Goal: Contribute content: Contribute content

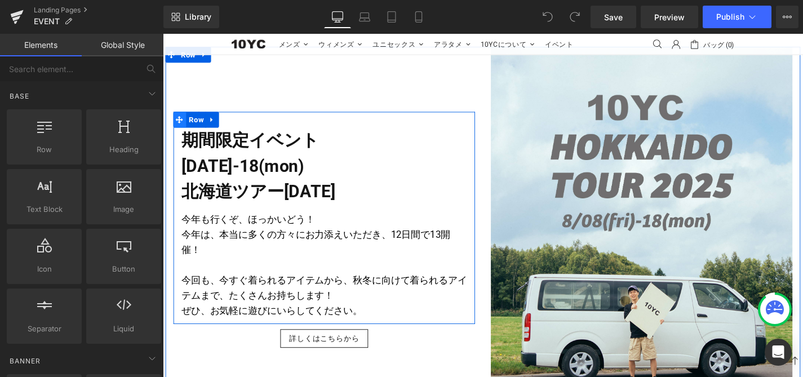
scroll to position [600, 0]
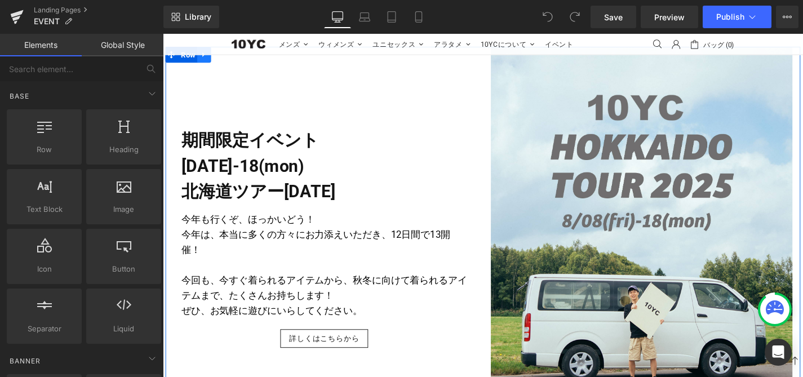
click at [201, 65] on link at bounding box center [207, 56] width 15 height 17
click at [220, 60] on icon at bounding box center [222, 56] width 8 height 8
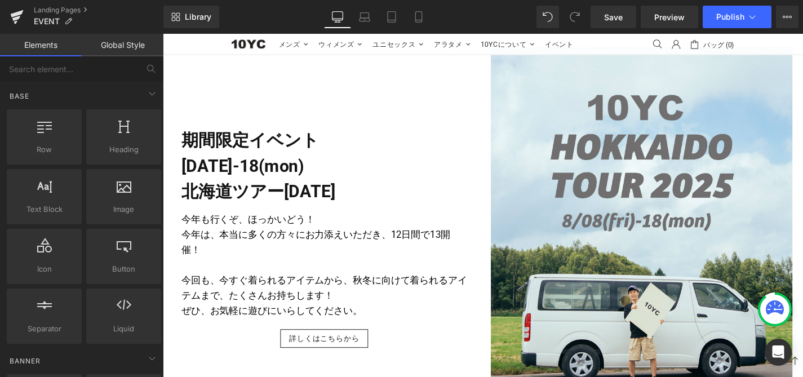
scroll to position [1034, 0]
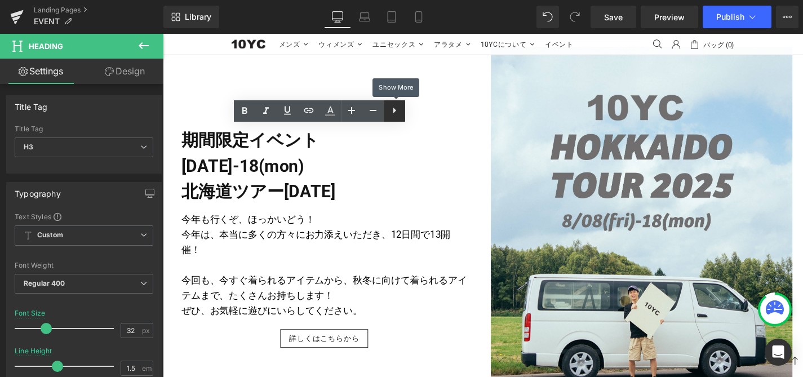
click at [395, 111] on icon at bounding box center [395, 111] width 14 height 14
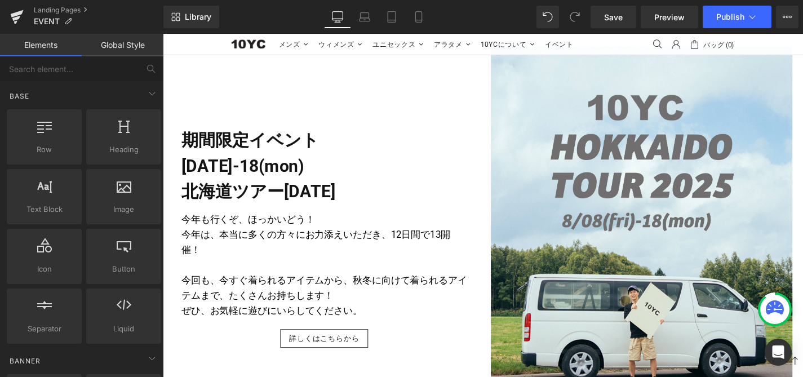
scroll to position [983, 0]
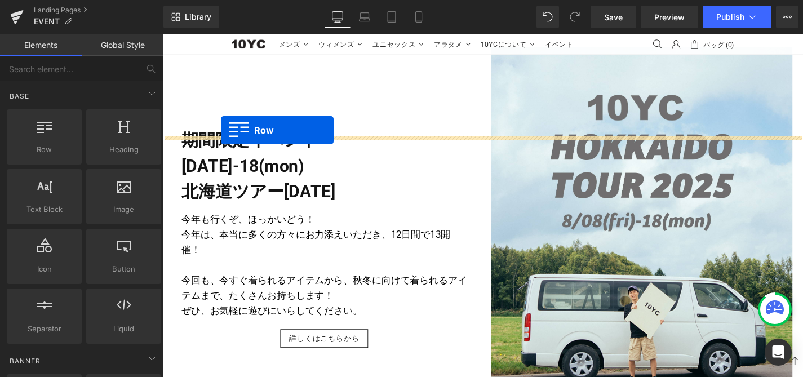
drag, startPoint x: 176, startPoint y: 107, endPoint x: 225, endPoint y: 137, distance: 57.7
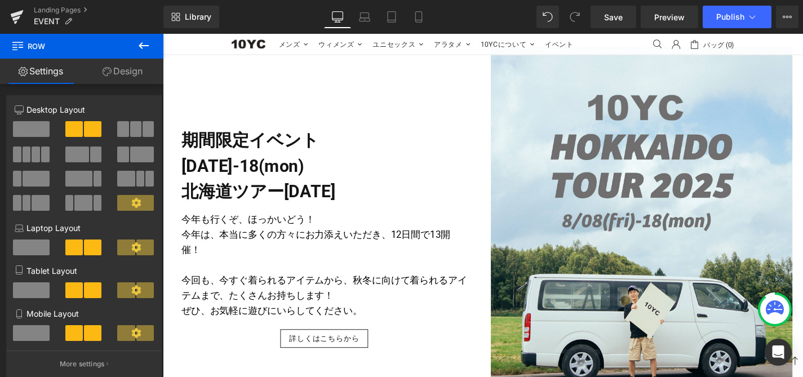
scroll to position [1267, 0]
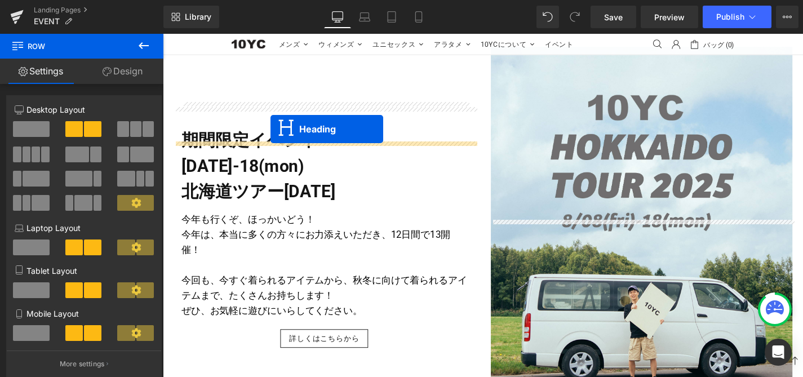
drag, startPoint x: 305, startPoint y: 321, endPoint x: 277, endPoint y: 136, distance: 187.1
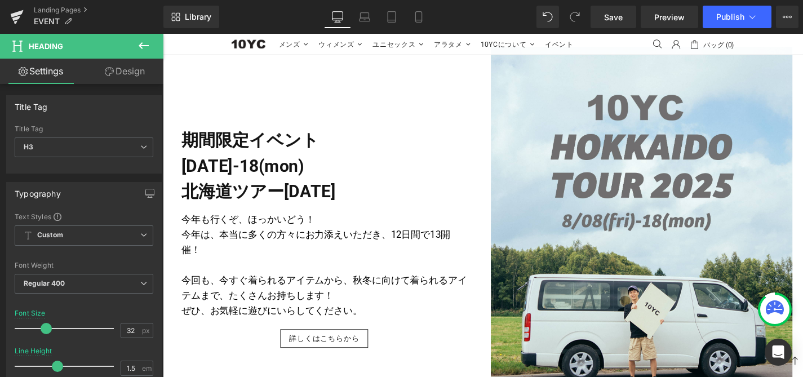
scroll to position [1090, 0]
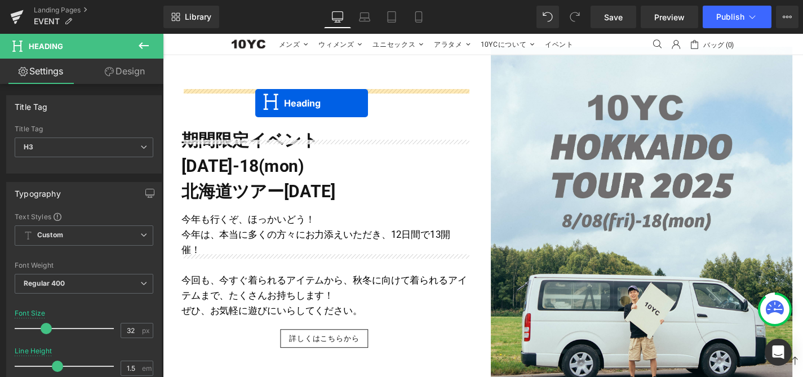
drag, startPoint x: 307, startPoint y: 324, endPoint x: 261, endPoint y: 107, distance: 221.9
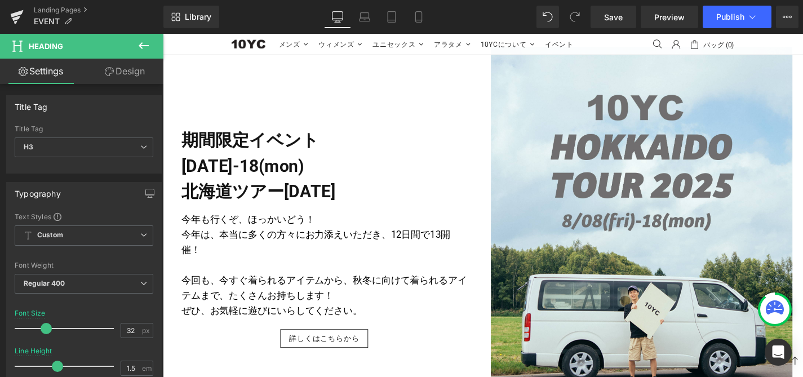
scroll to position [565, 0]
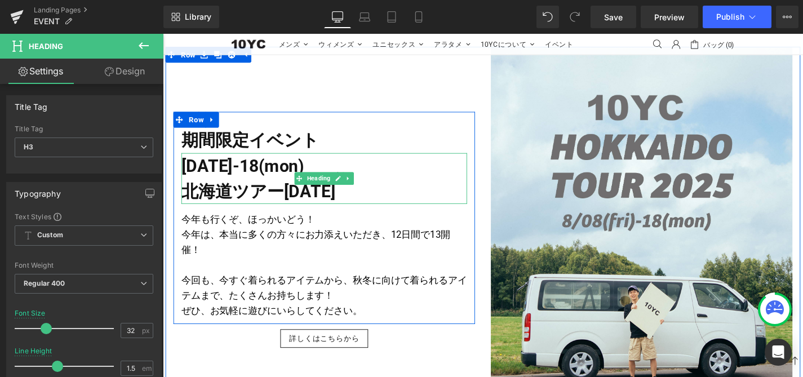
click at [272, 213] on strong "[DATE]-18(mon) 北海道ツアー[DATE]" at bounding box center [265, 188] width 164 height 48
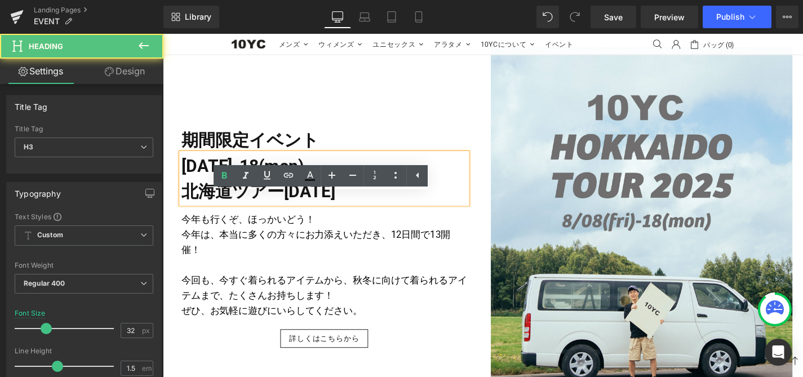
click at [191, 213] on strong "[DATE]-18(mon) 北海道ツアー[DATE]" at bounding box center [265, 188] width 164 height 48
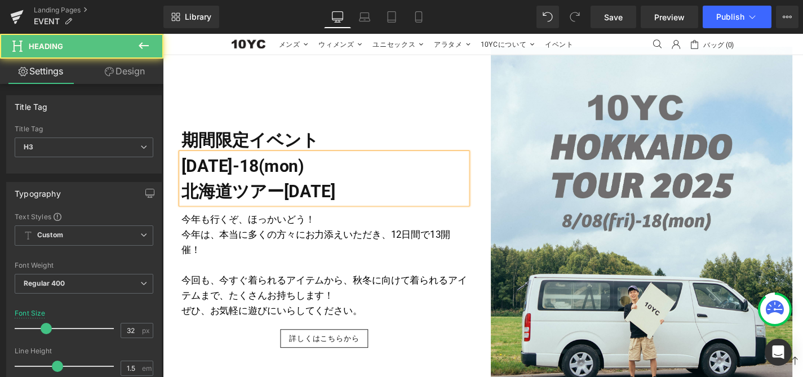
click at [285, 213] on strong "[DATE]-18(mon) 北海道ツアー[DATE]" at bounding box center [265, 188] width 164 height 48
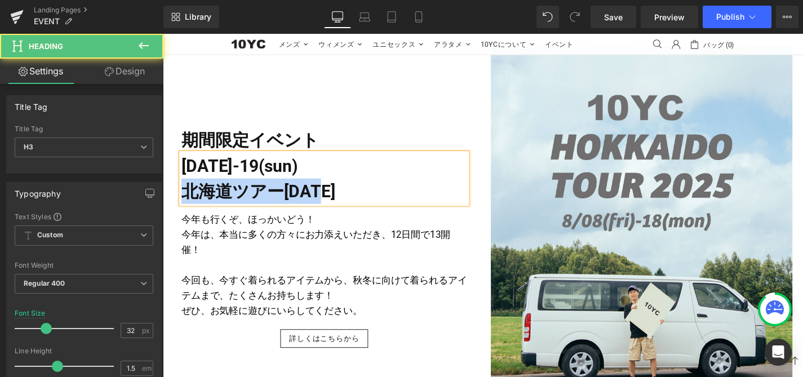
drag, startPoint x: 338, startPoint y: 243, endPoint x: 189, endPoint y: 245, distance: 148.9
click at [189, 215] on h3 "[DATE]-19(sun) 北海道ツアー[DATE]" at bounding box center [335, 188] width 304 height 54
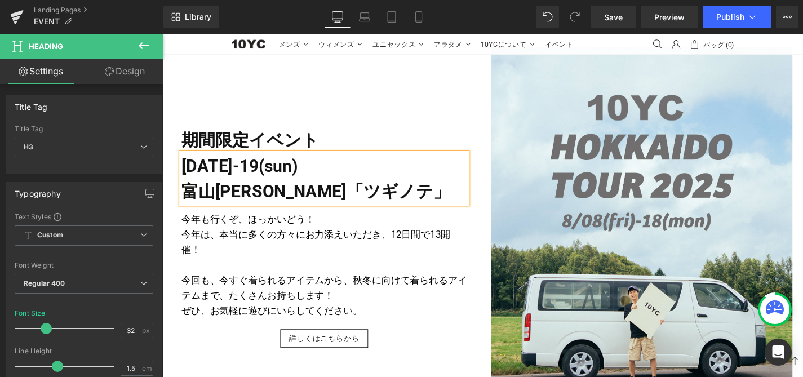
scroll to position [703, 0]
click at [220, 224] on p "今年も行くぞ、ほっかいどう！" at bounding box center [335, 232] width 304 height 16
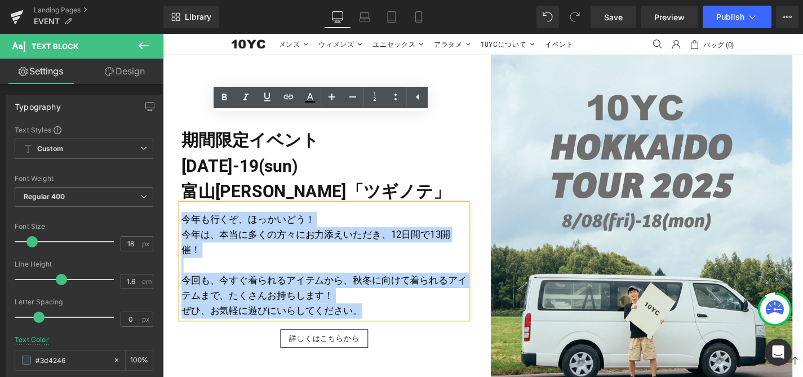
drag, startPoint x: 185, startPoint y: 136, endPoint x: 397, endPoint y: 238, distance: 234.5
click at [397, 238] on div "今年も行くぞ、ほっかいどう！ 今年は、本当に多くの方々にお力添えいただき、12日間で13開催！ 今回も、今すぐ着られるアイテムから、秋冬に向けて着られるアイテ…" at bounding box center [335, 276] width 304 height 122
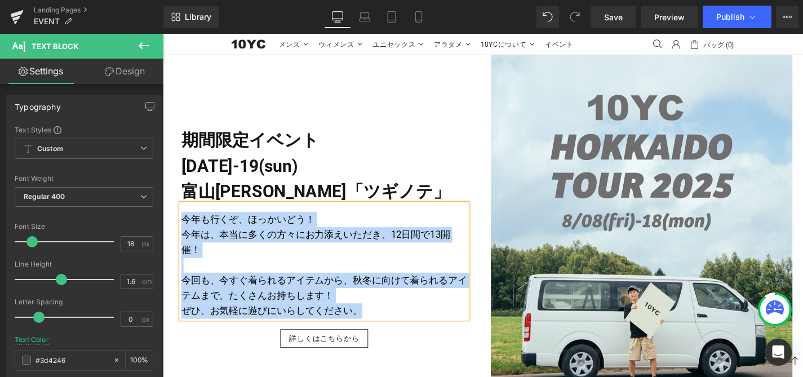
paste div
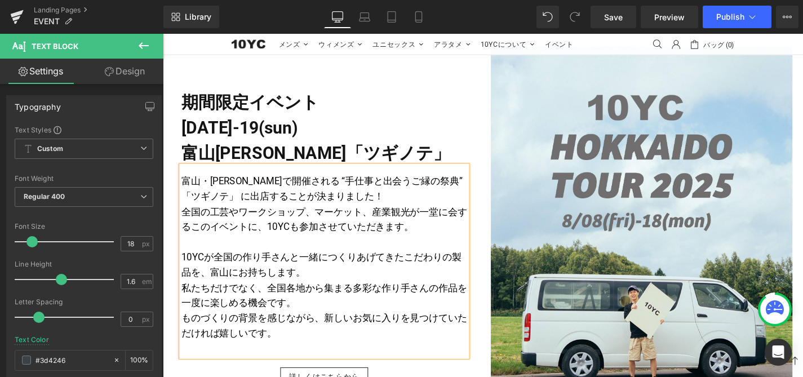
scroll to position [670, 0]
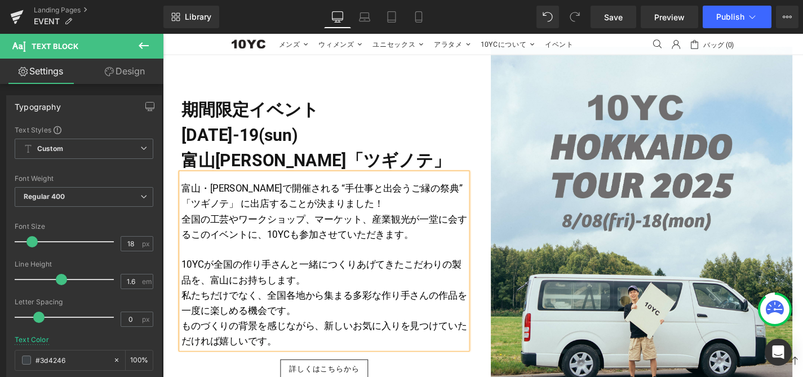
click at [431, 272] on p "10YCが全国の作り手さんと一緒につくりあげてきたこだわりの製品を、富山にお持ちします。" at bounding box center [335, 288] width 304 height 33
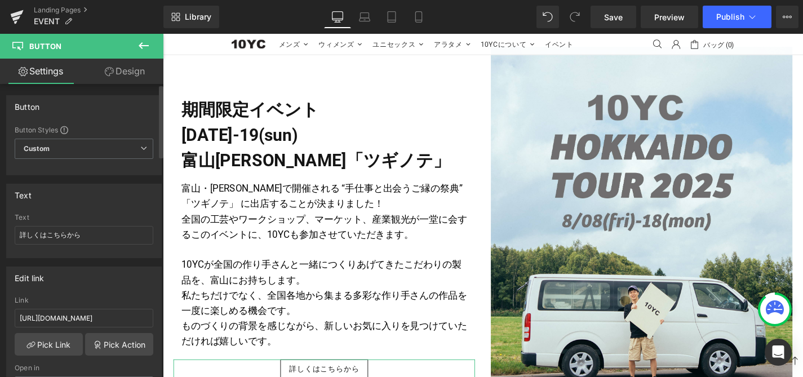
scroll to position [42, 0]
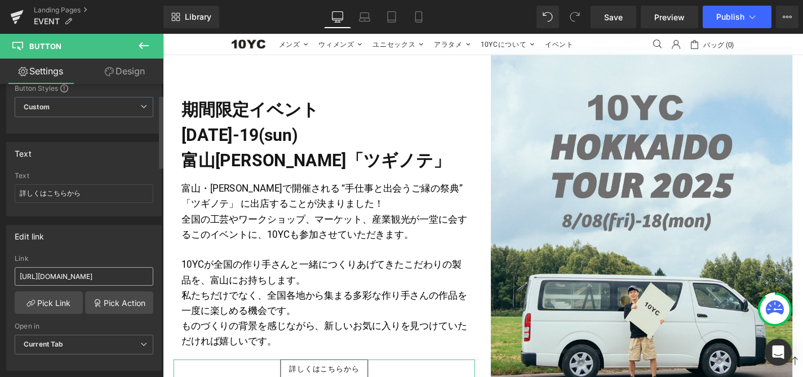
click at [99, 280] on input "[URL][DOMAIN_NAME]" at bounding box center [84, 276] width 139 height 19
type input "[URL][DOMAIN_NAME]"
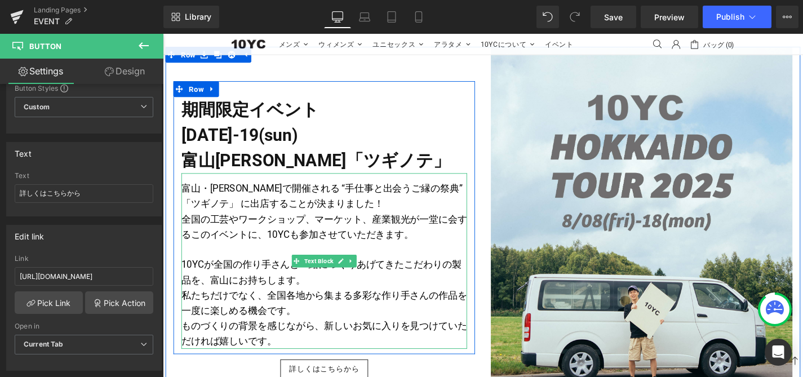
click at [253, 307] on font "私たちだけでなく、全国各地から集まる多彩な作り手さんの作品を一度に楽しめる機会です。" at bounding box center [335, 321] width 304 height 28
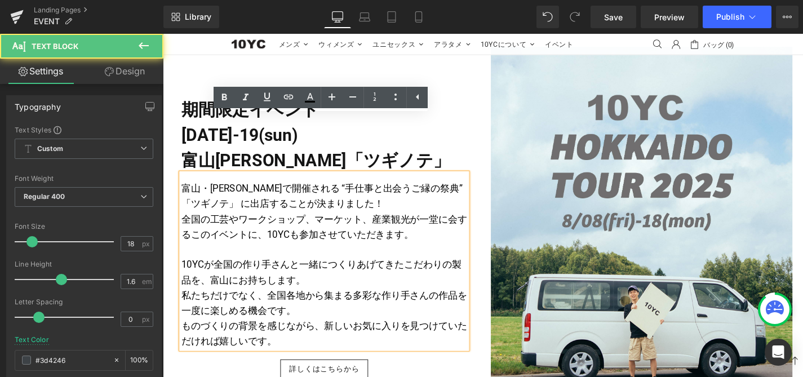
click at [217, 345] on div "期間限定イベント Heading [DATE]-19(sun) 富山[PERSON_NAME]「ツギノテ」 Heading 富山・[PERSON_NAME][…" at bounding box center [335, 248] width 338 height 401
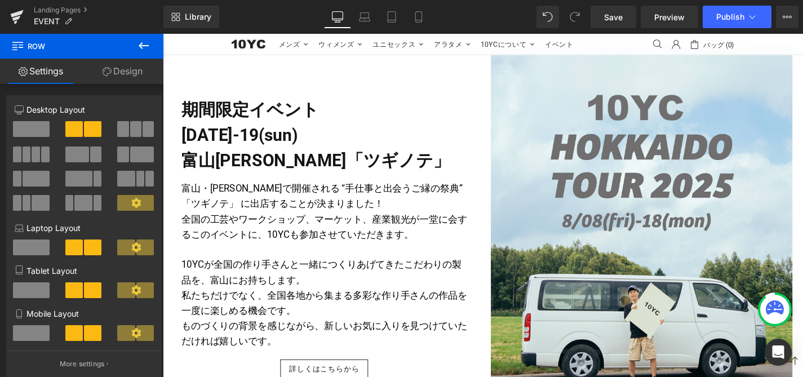
scroll to position [577, 0]
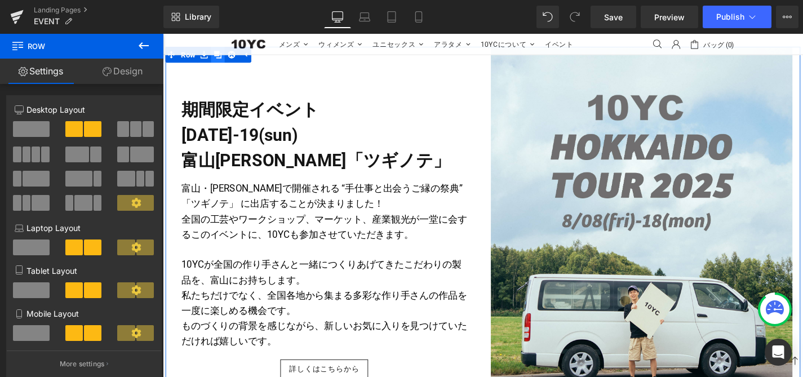
click at [225, 65] on link at bounding box center [221, 56] width 15 height 17
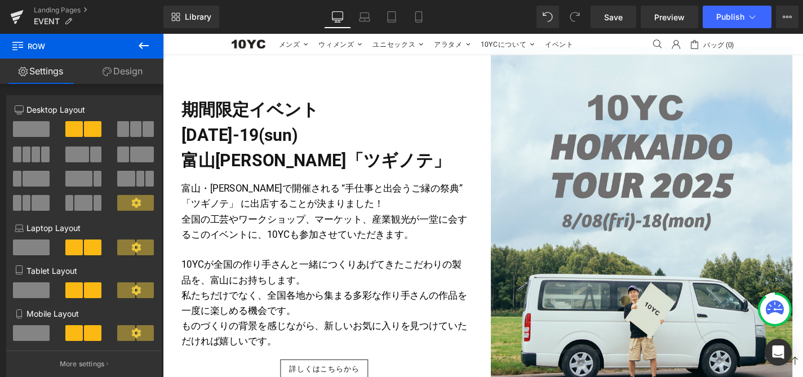
scroll to position [1001, 0]
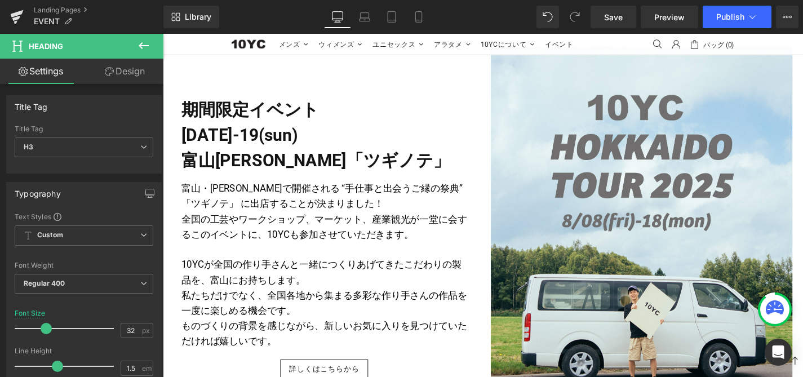
scroll to position [1005, 0]
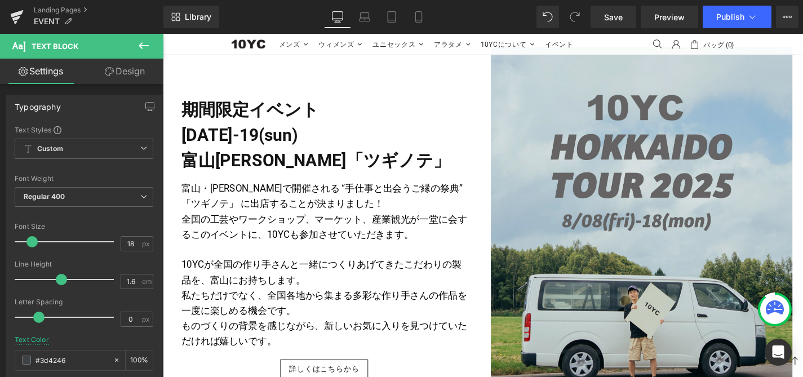
scroll to position [646, 0]
click at [588, 171] on img at bounding box center [673, 248] width 321 height 401
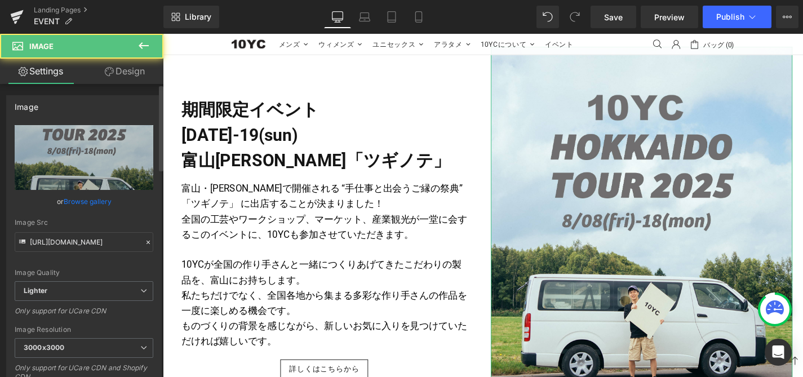
click at [90, 203] on link "Browse gallery" at bounding box center [88, 202] width 48 height 20
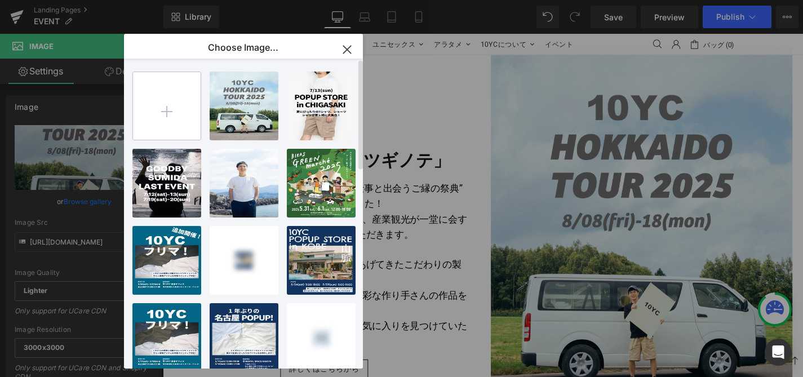
click at [180, 105] on input "file" at bounding box center [167, 106] width 68 height 68
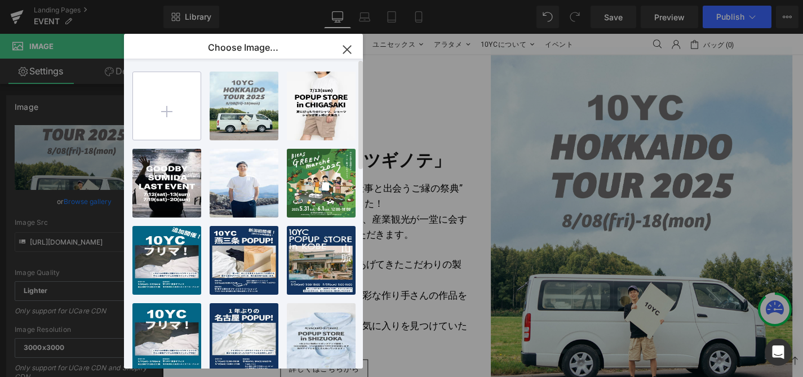
type input "C:\fakepath\tsuginote_tate.jpg"
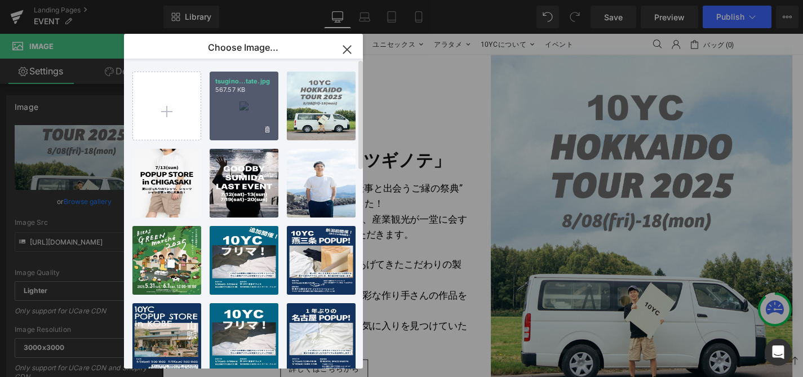
click at [263, 98] on div "tsugino...tate.jpg 567.57 KB" at bounding box center [244, 106] width 69 height 69
type input "[URL][DOMAIN_NAME]"
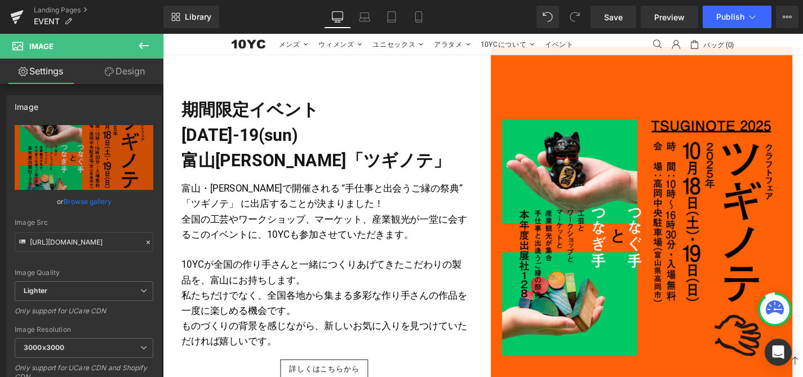
scroll to position [1011, 0]
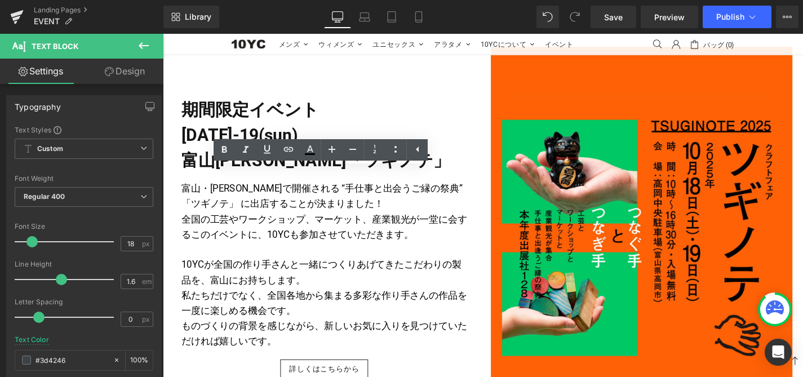
drag, startPoint x: 187, startPoint y: 195, endPoint x: 304, endPoint y: 354, distance: 197.1
paste div
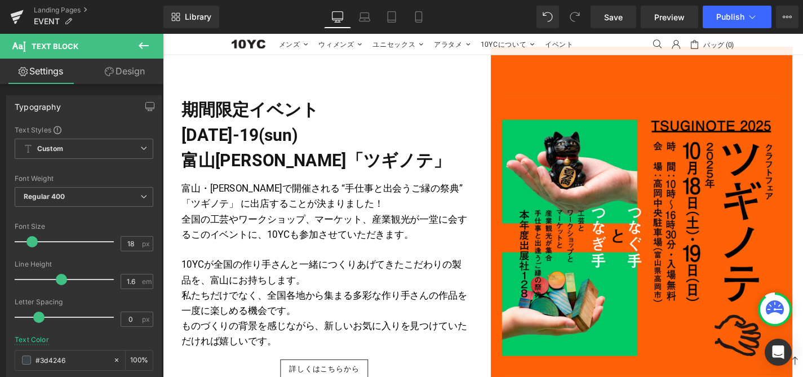
scroll to position [1033, 0]
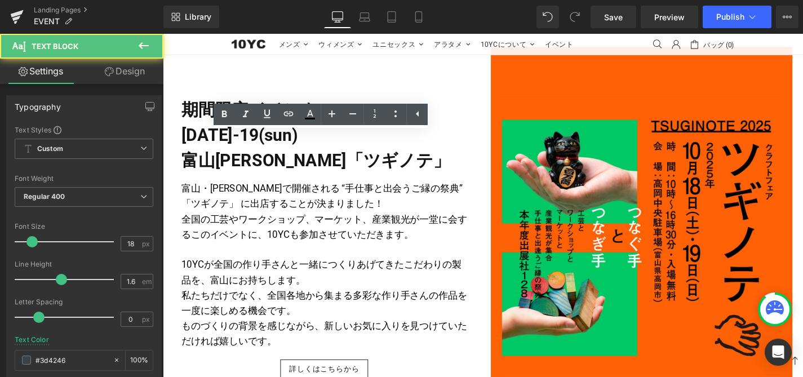
drag, startPoint x: 233, startPoint y: 355, endPoint x: 177, endPoint y: 329, distance: 61.8
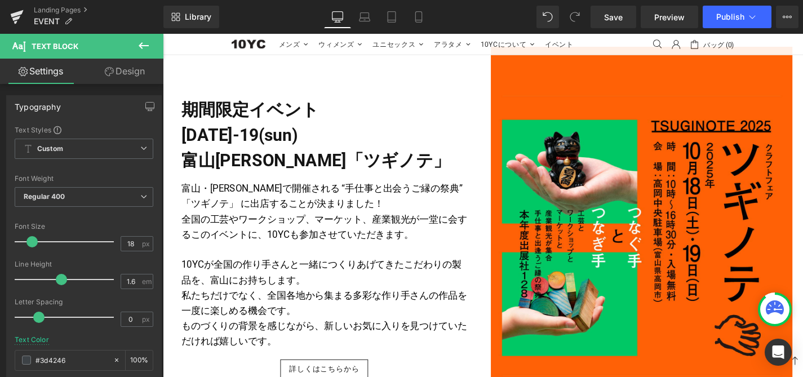
scroll to position [1049, 0]
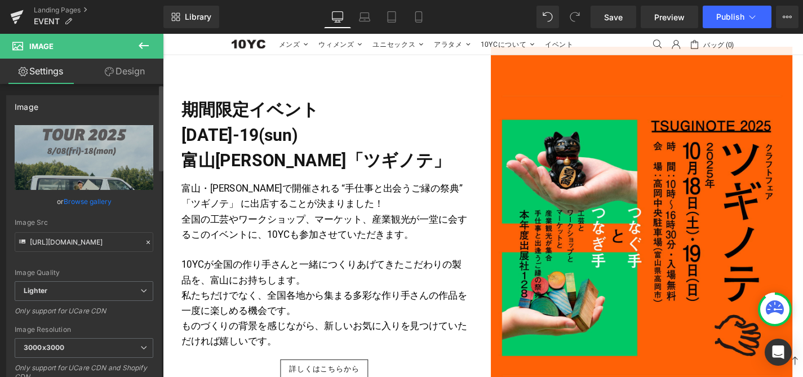
click at [88, 202] on link "Browse gallery" at bounding box center [88, 202] width 48 height 20
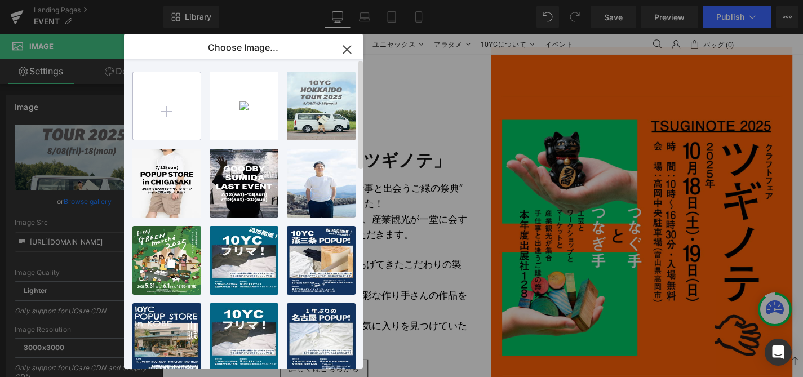
click at [164, 104] on input "file" at bounding box center [167, 106] width 68 height 68
type input "C:\fakepath\popupstore_ikebukuro_tate.jpg"
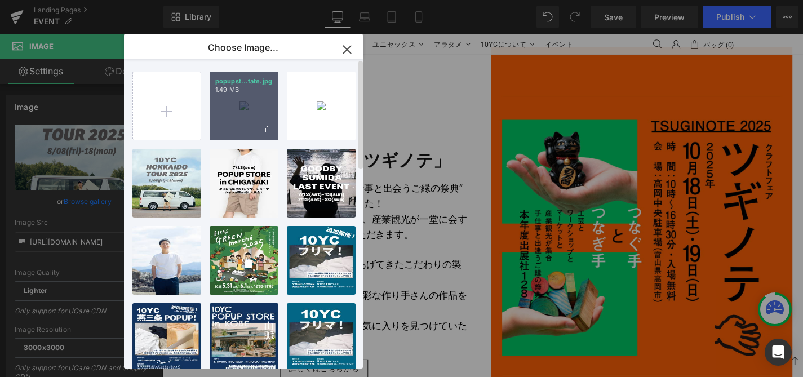
click at [254, 87] on p "1.49 MB" at bounding box center [244, 90] width 58 height 8
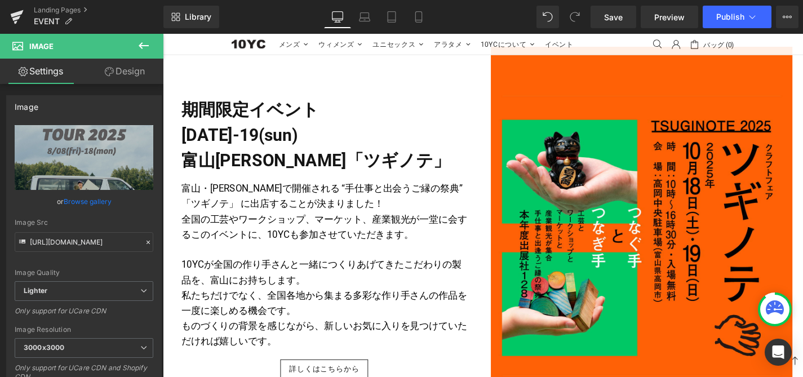
click at [89, 205] on link "Browse gallery" at bounding box center [88, 202] width 48 height 20
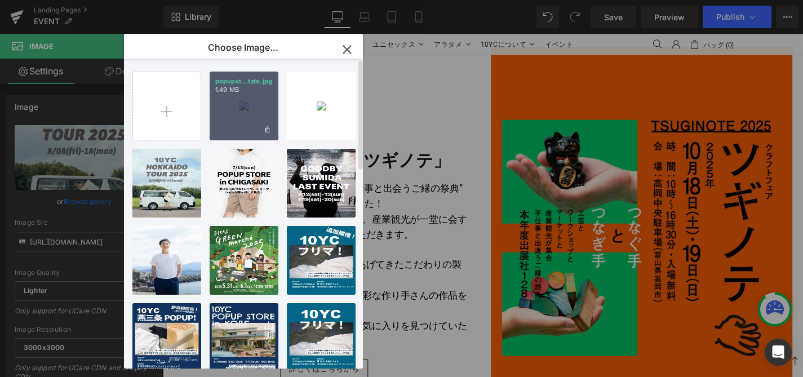
click at [251, 98] on div "popupst...tate.jpg 1.49 MB" at bounding box center [244, 106] width 69 height 69
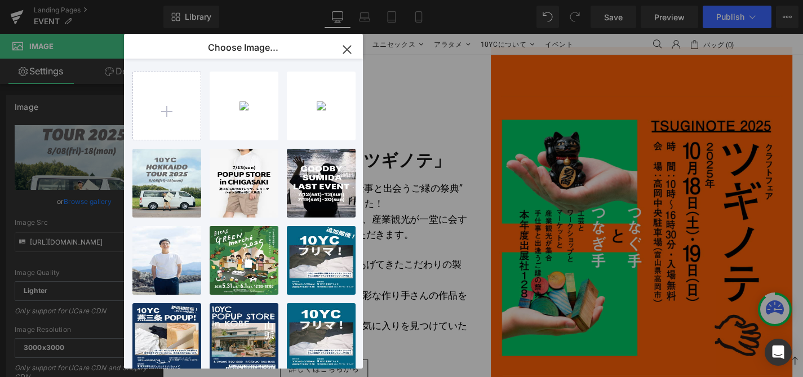
type input "[URL][DOMAIN_NAME]"
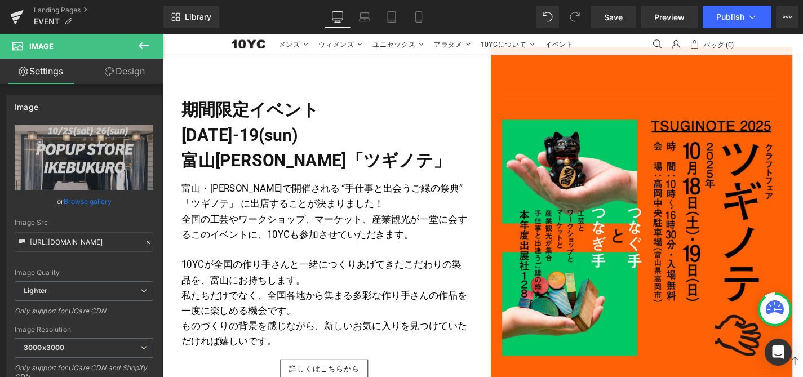
scroll to position [1066, 0]
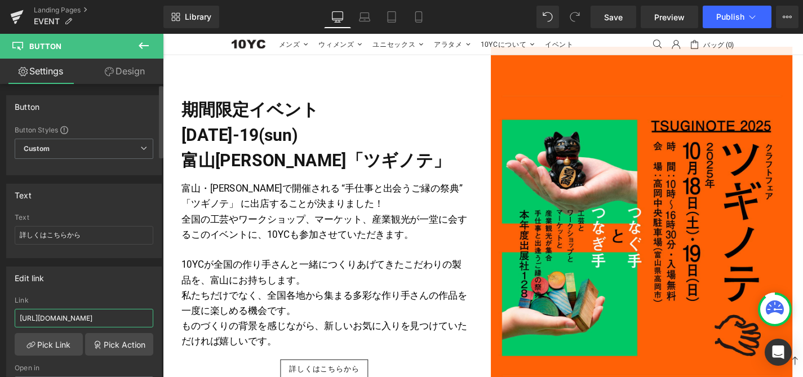
click at [101, 316] on input "[URL][DOMAIN_NAME]" at bounding box center [84, 318] width 139 height 19
paste input "kebukuro_25"
type input "[URL][DOMAIN_NAME]"
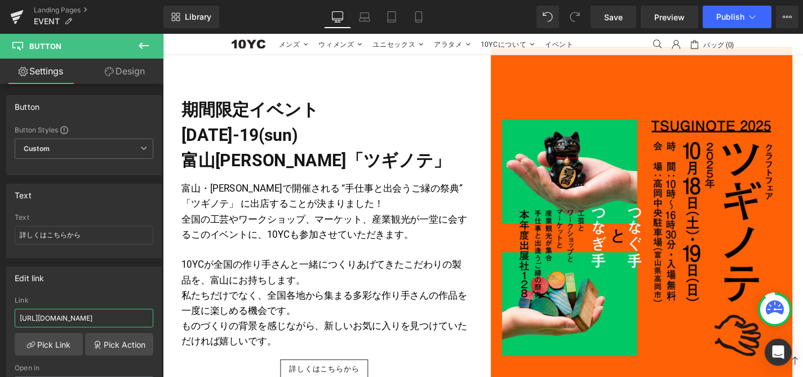
scroll to position [1127, 0]
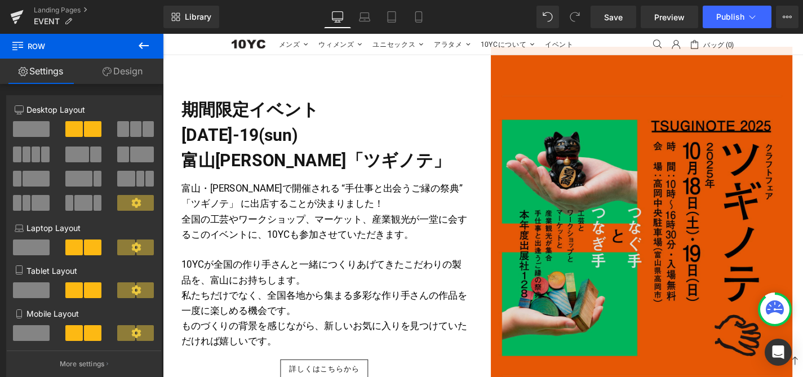
scroll to position [641, 0]
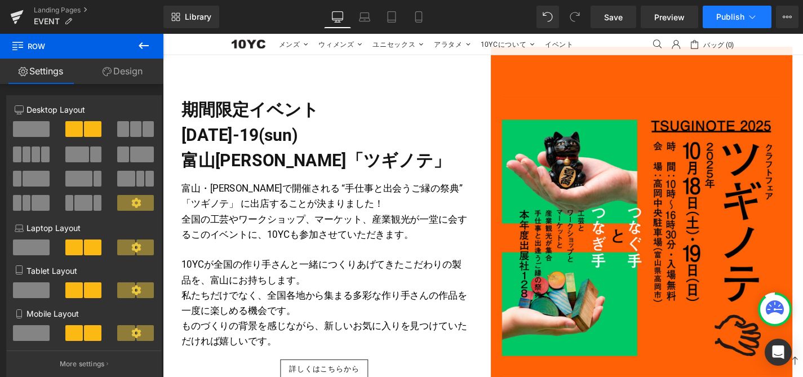
click at [716, 16] on button "Publish" at bounding box center [737, 17] width 69 height 23
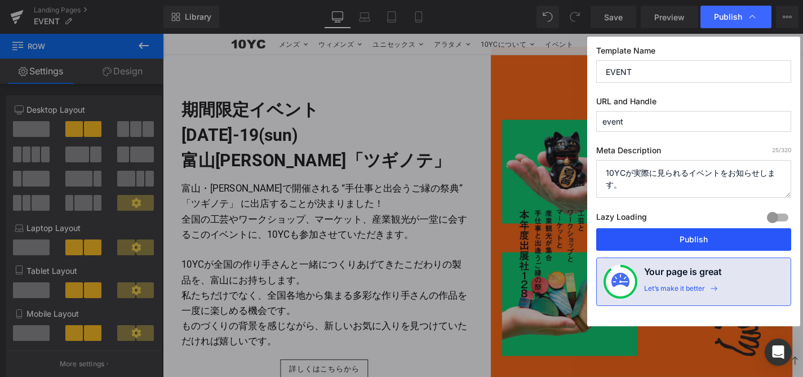
click at [684, 240] on button "Publish" at bounding box center [694, 239] width 195 height 23
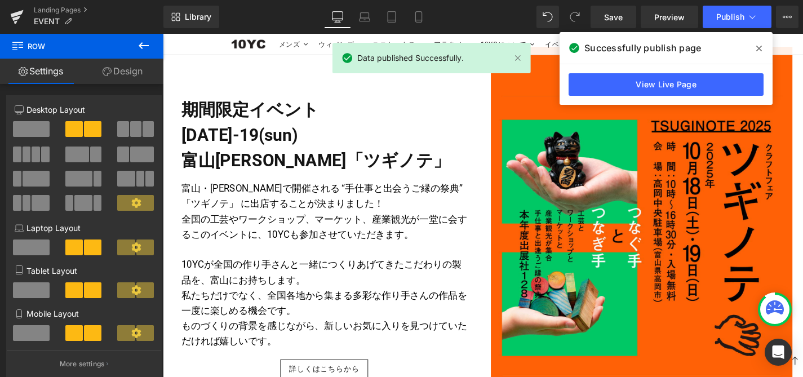
scroll to position [1105, 0]
